Goal: Find specific page/section: Find specific page/section

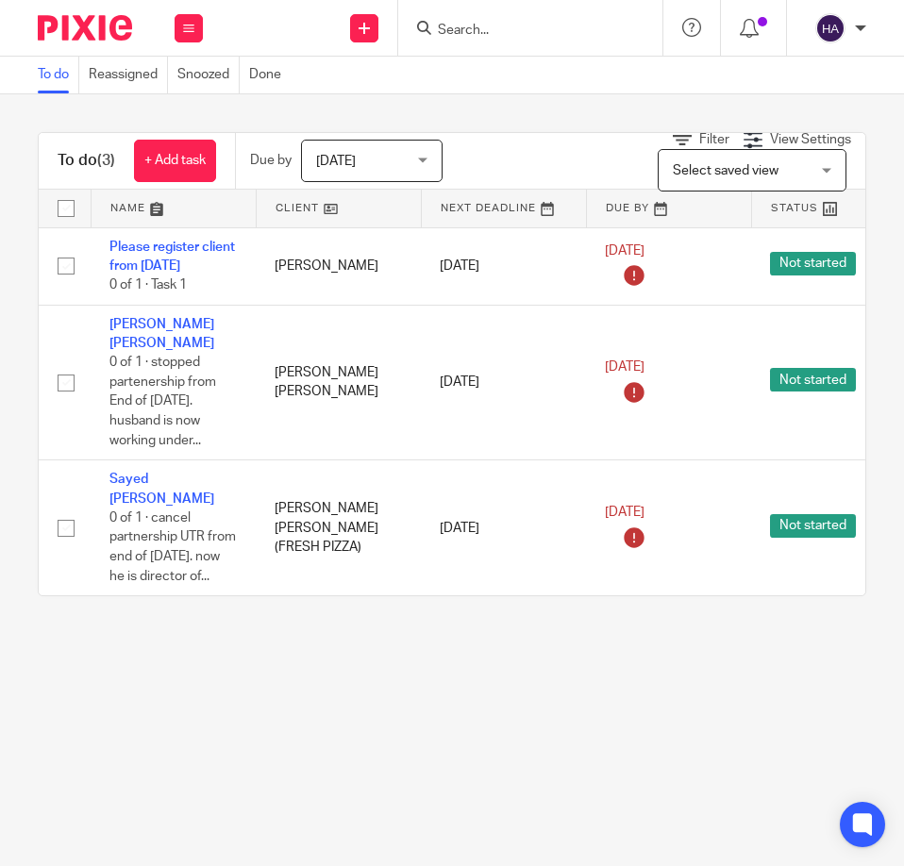
drag, startPoint x: 283, startPoint y: 788, endPoint x: 310, endPoint y: 792, distance: 27.6
click at [304, 791] on main "To do Reassigned Snoozed Done To do (3) + Add task Due by [DATE] [DATE] [DATE] …" at bounding box center [452, 433] width 904 height 866
click at [483, 33] on input "Search" at bounding box center [521, 31] width 170 height 17
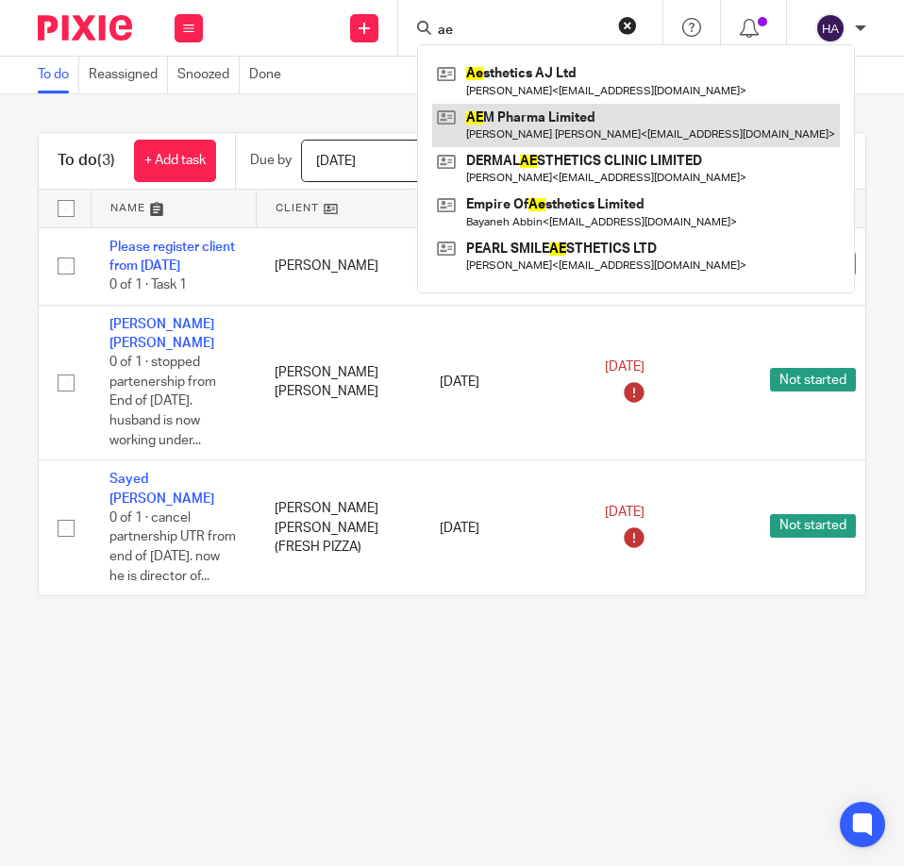
type input "ae"
click at [493, 125] on link at bounding box center [636, 125] width 408 height 43
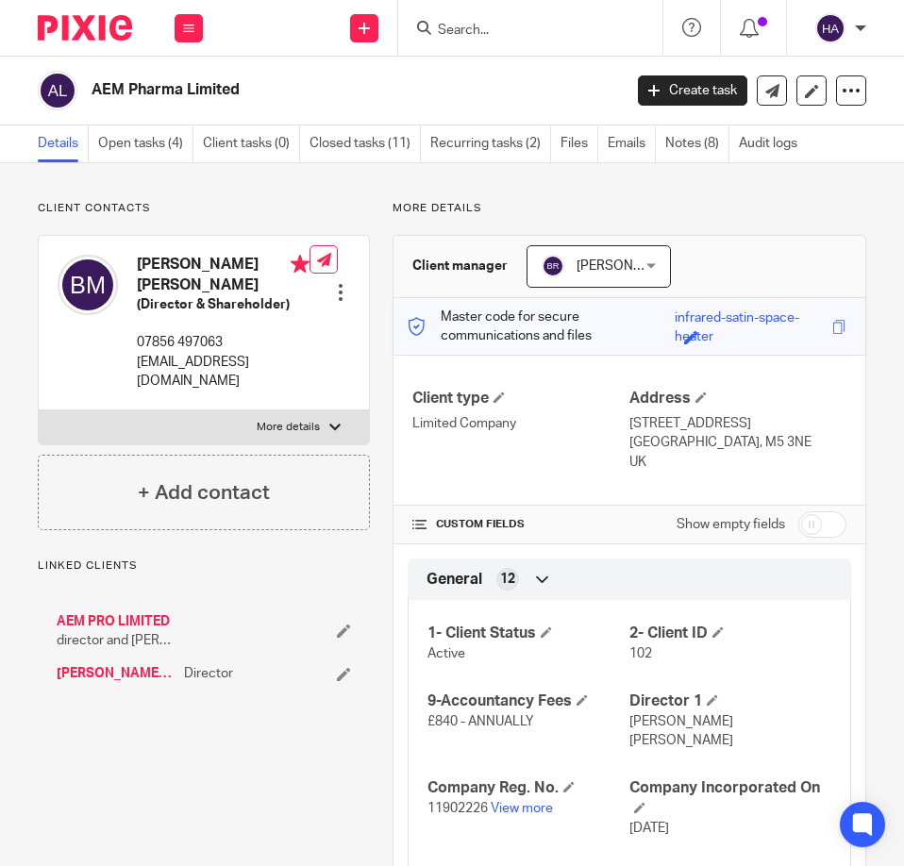
click at [332, 426] on div at bounding box center [334, 427] width 11 height 11
click at [39, 410] on input "More details" at bounding box center [38, 409] width 1 height 1
checkbox input "true"
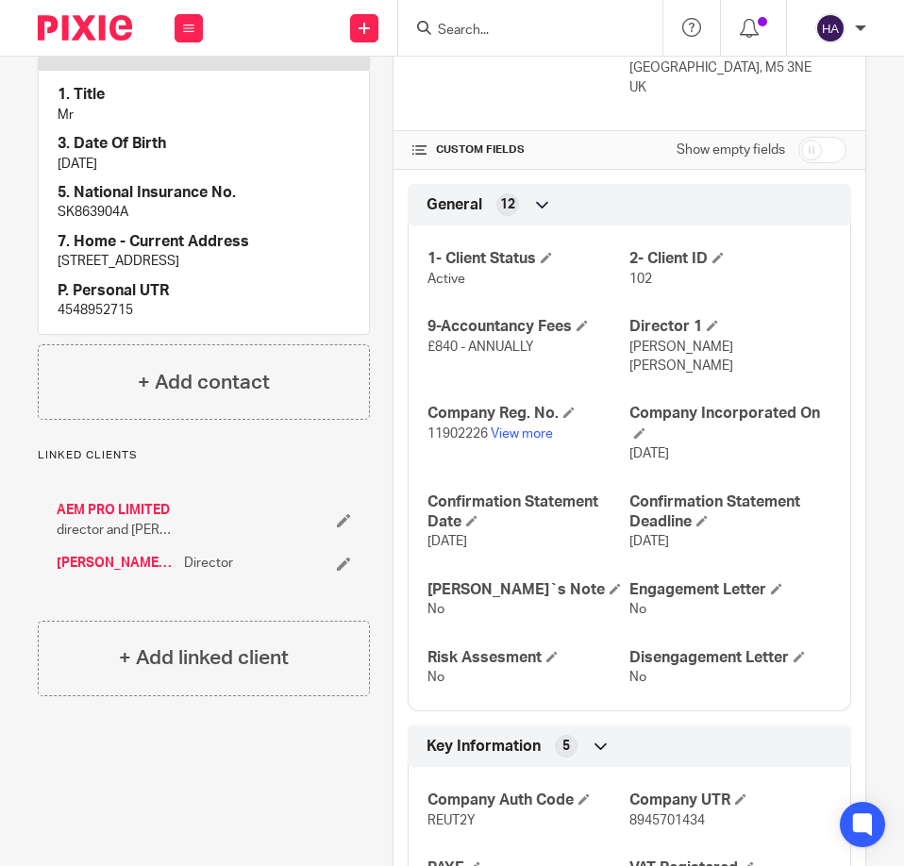
scroll to position [377, 0]
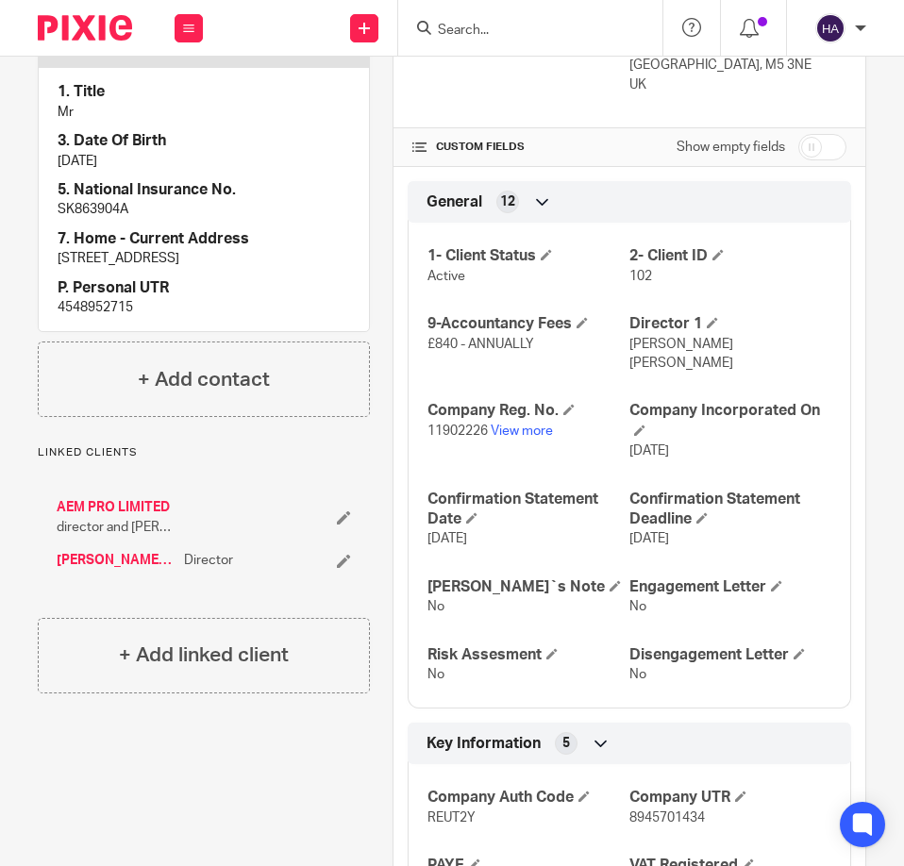
click at [135, 581] on div "AEM PRO LIMITED director and shaholder [PERSON_NAME] [PERSON_NAME] Director" at bounding box center [204, 533] width 332 height 109
click at [139, 517] on link "AEM PRO LIMITED" at bounding box center [113, 507] width 113 height 19
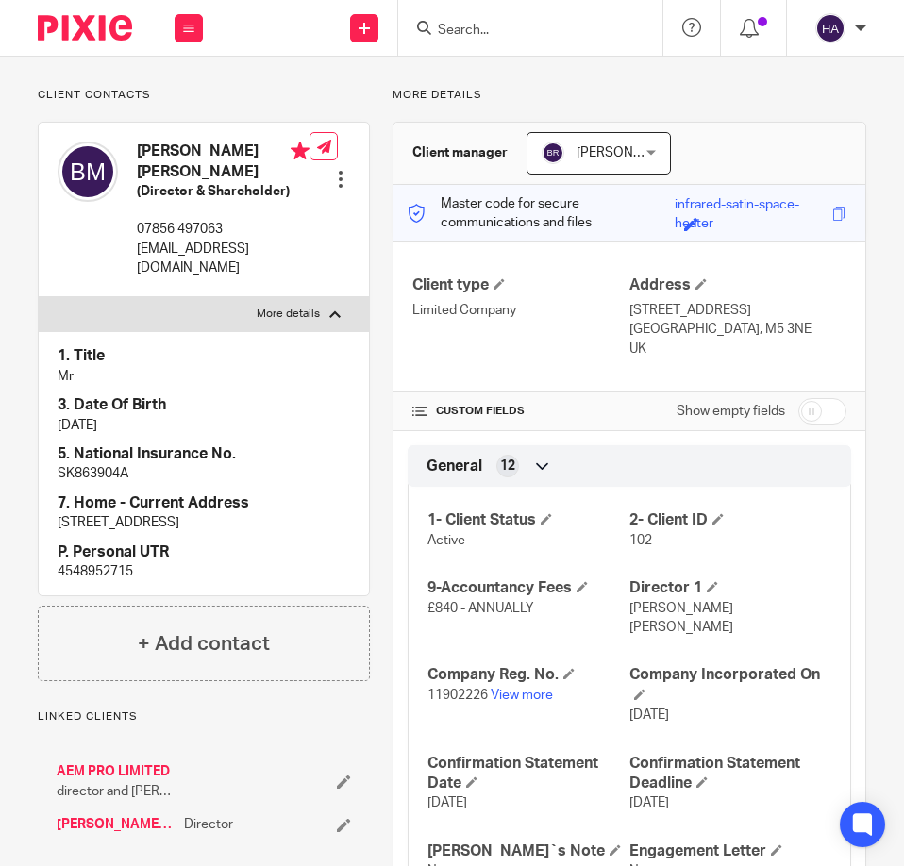
scroll to position [283, 0]
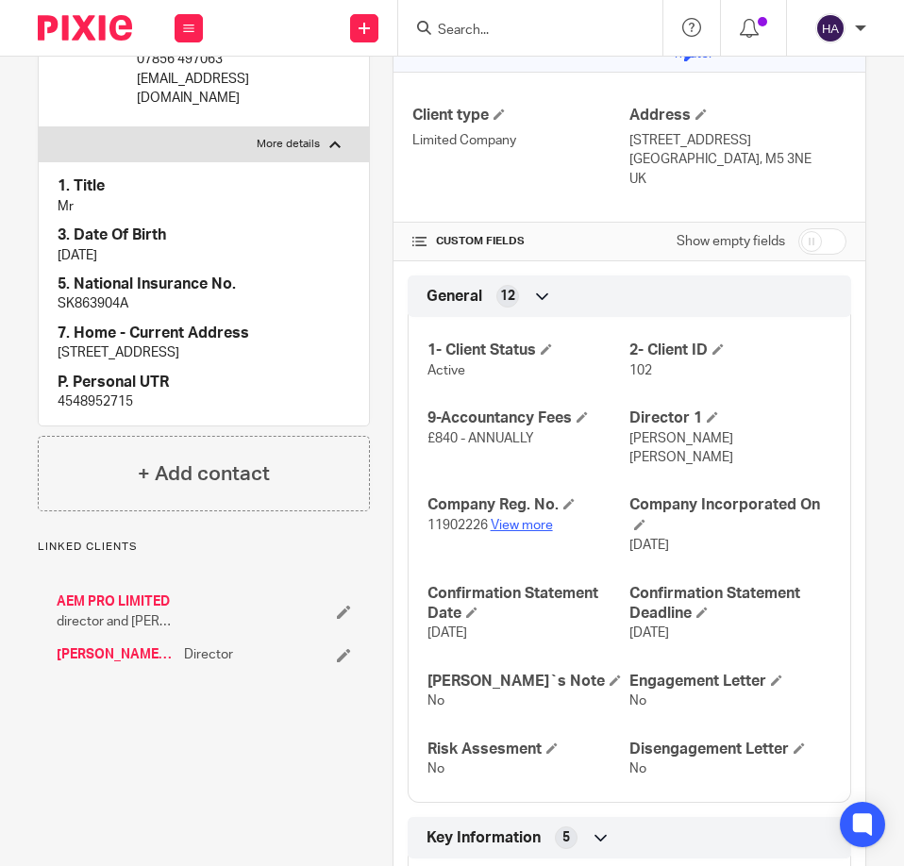
click at [535, 532] on link "View more" at bounding box center [522, 525] width 62 height 13
